Goal: Task Accomplishment & Management: Manage account settings

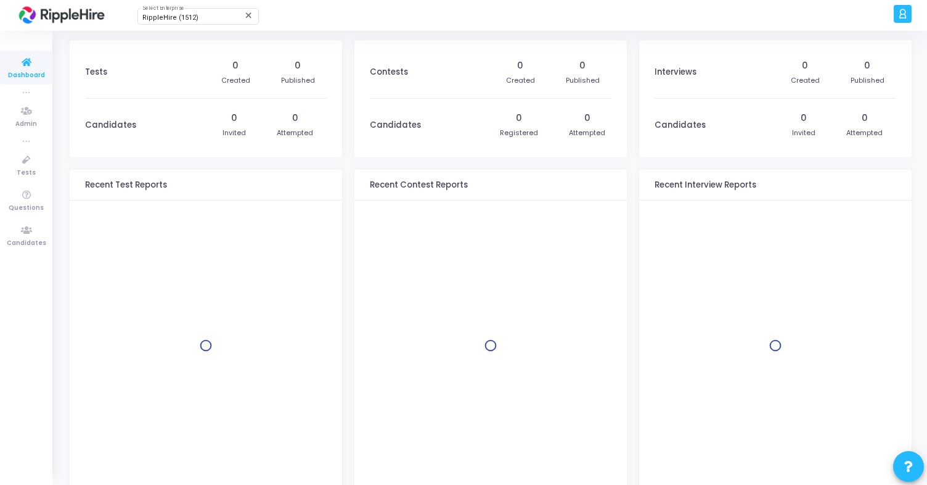
click at [907, 20] on icon at bounding box center [902, 14] width 9 height 14
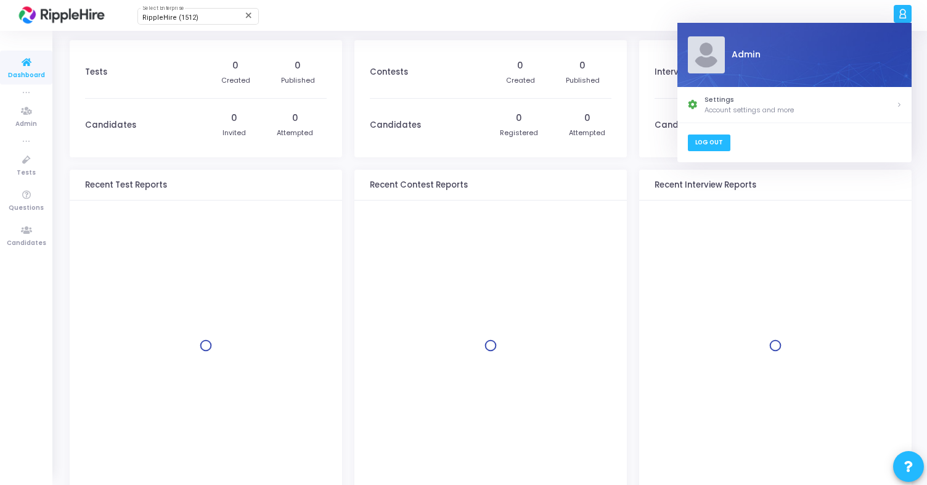
click at [719, 144] on link "Log Out" at bounding box center [709, 142] width 43 height 17
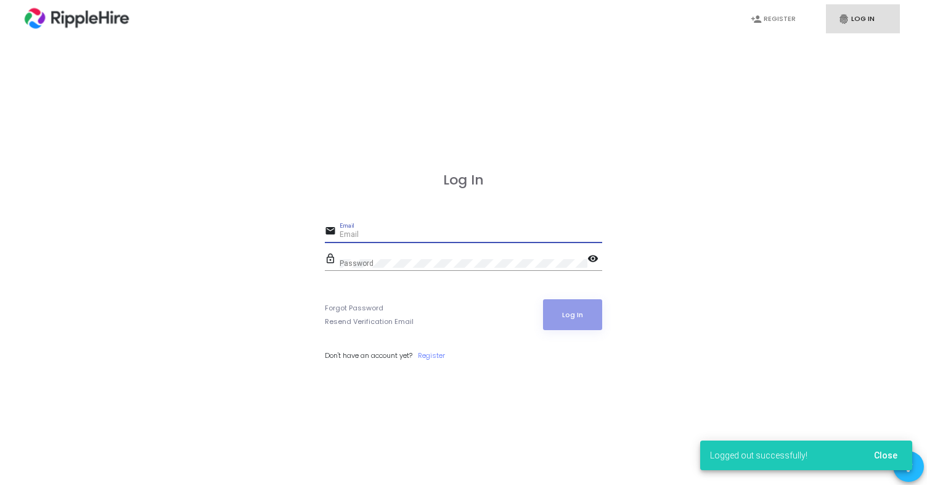
click at [522, 235] on input "Email" at bounding box center [471, 235] width 263 height 9
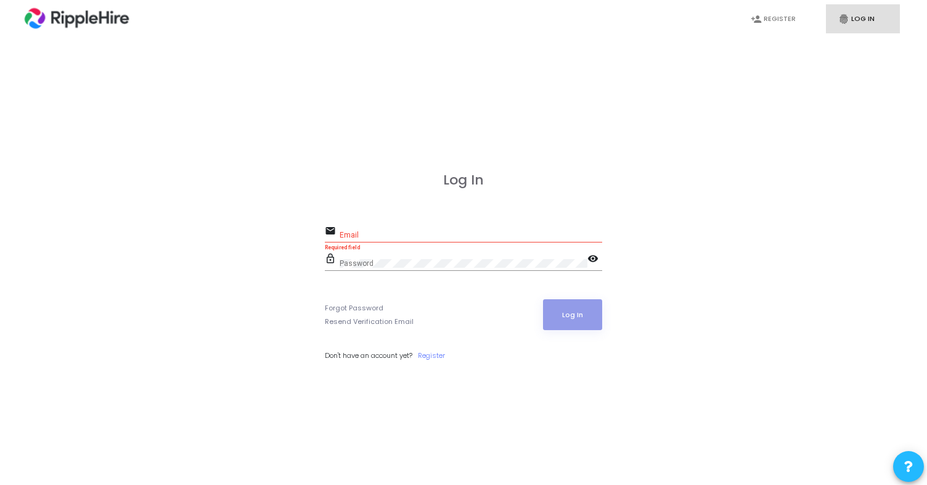
type input "[EMAIL_ADDRESS][DOMAIN_NAME]"
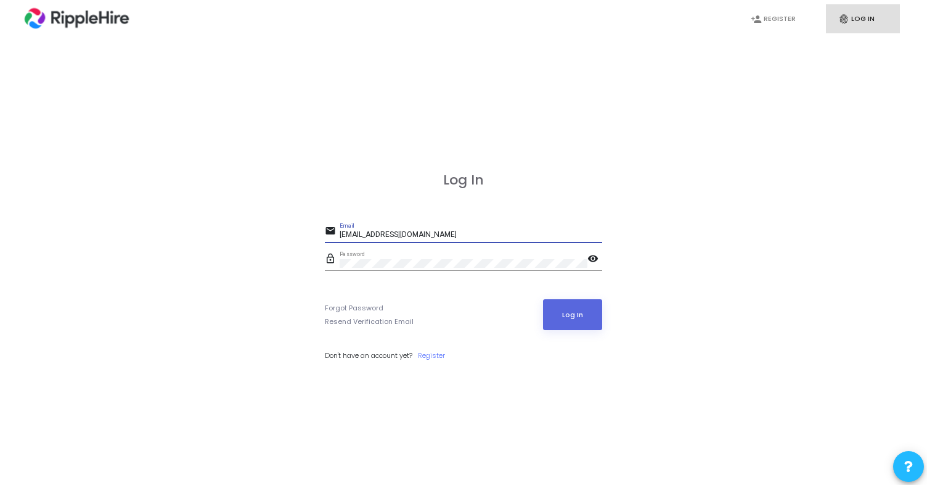
click at [594, 259] on mat-icon "visibility" at bounding box center [595, 259] width 15 height 15
